Goal: Transaction & Acquisition: Subscribe to service/newsletter

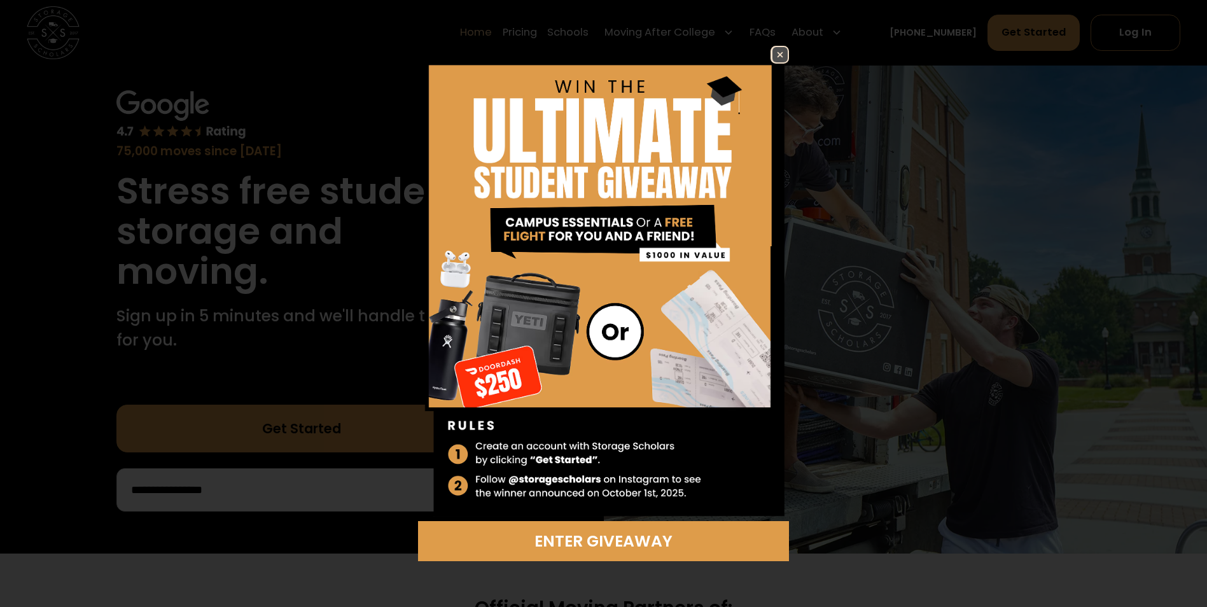
scroll to position [127, 0]
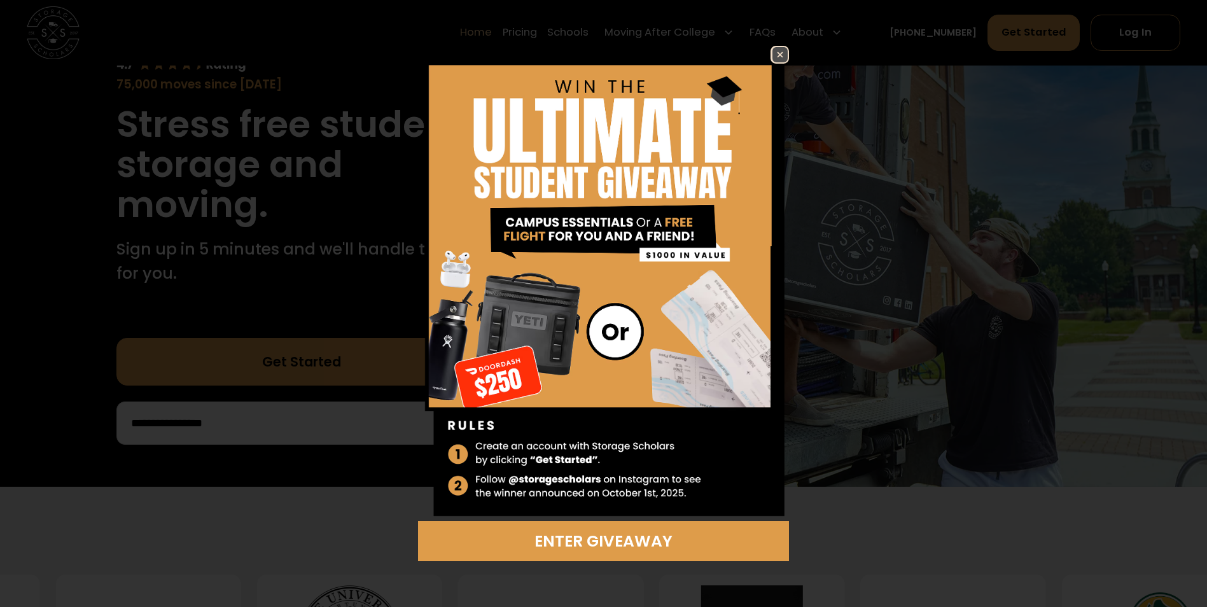
click at [778, 55] on img at bounding box center [780, 54] width 15 height 15
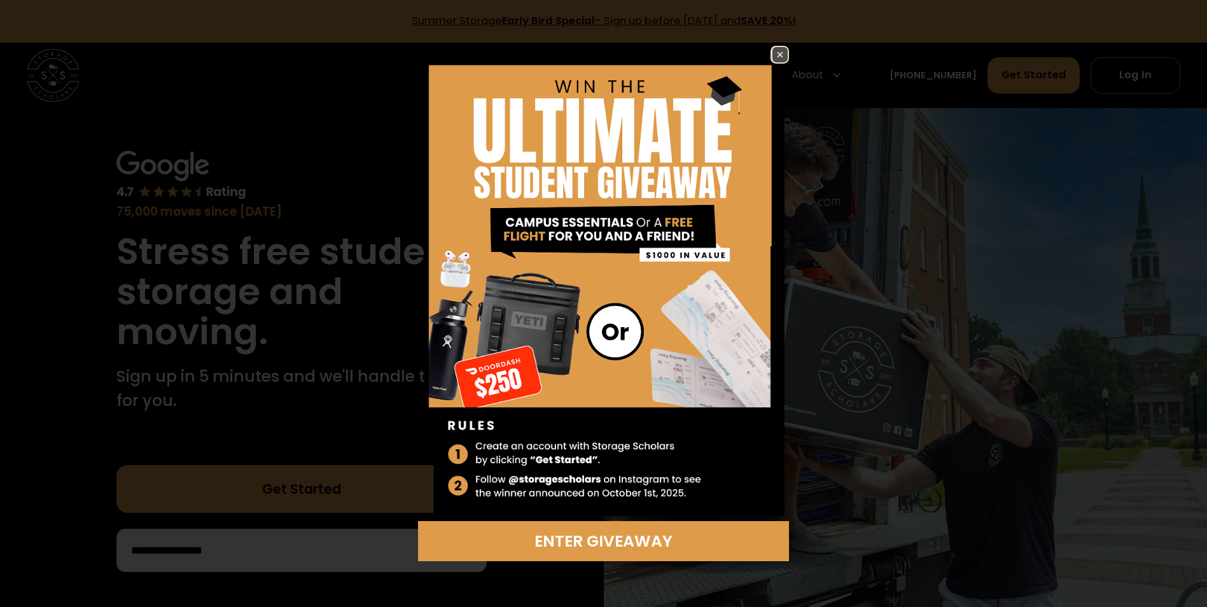
click at [781, 55] on img at bounding box center [780, 54] width 15 height 15
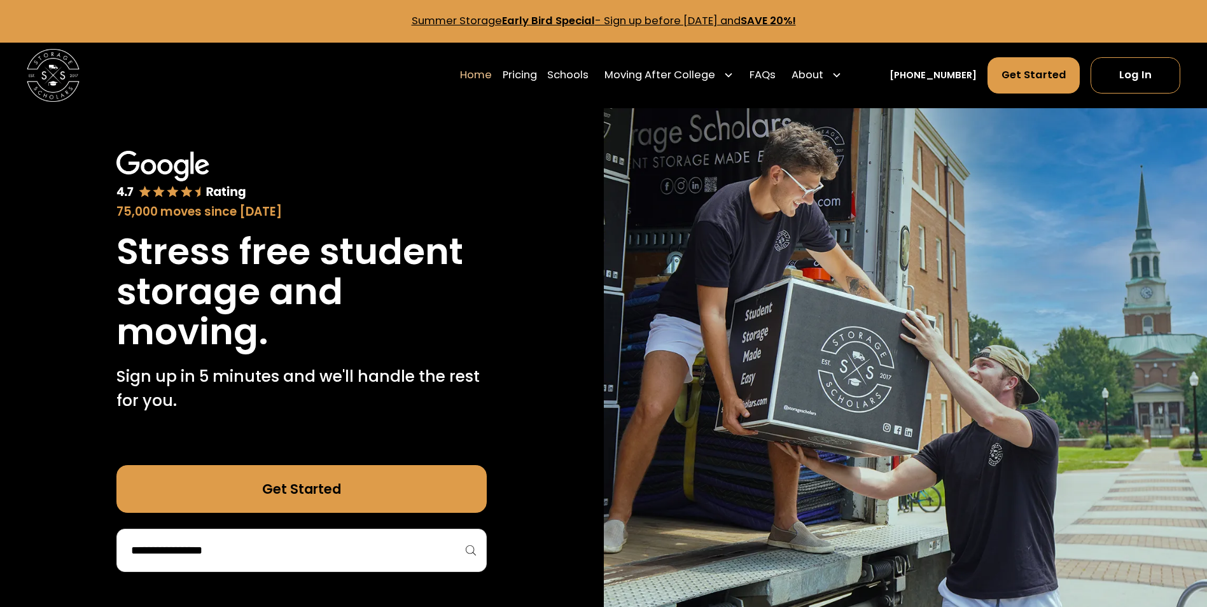
click at [297, 495] on link "Get Started" at bounding box center [301, 489] width 370 height 48
